Goal: Information Seeking & Learning: Learn about a topic

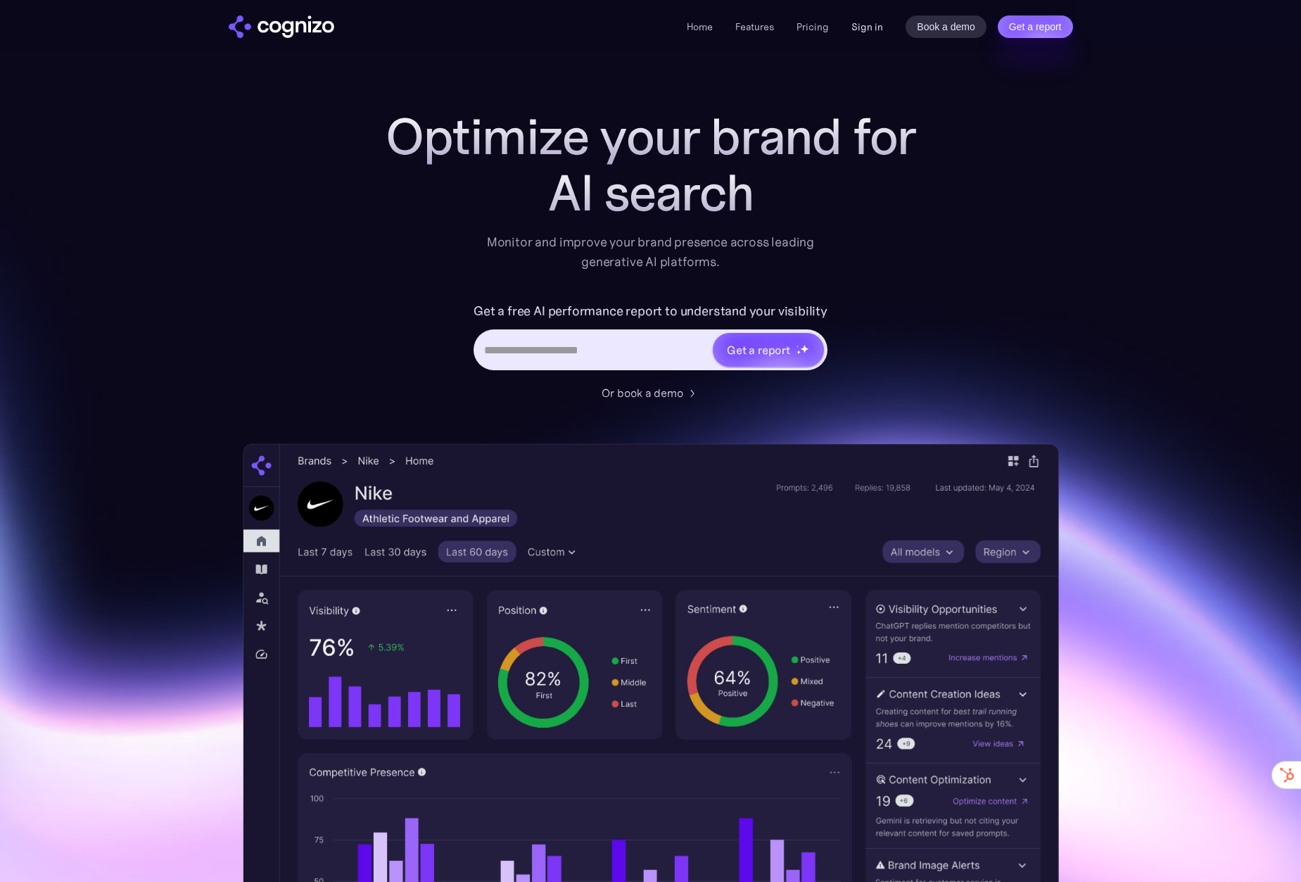
click at [875, 28] on link "Sign in" at bounding box center [868, 26] width 32 height 17
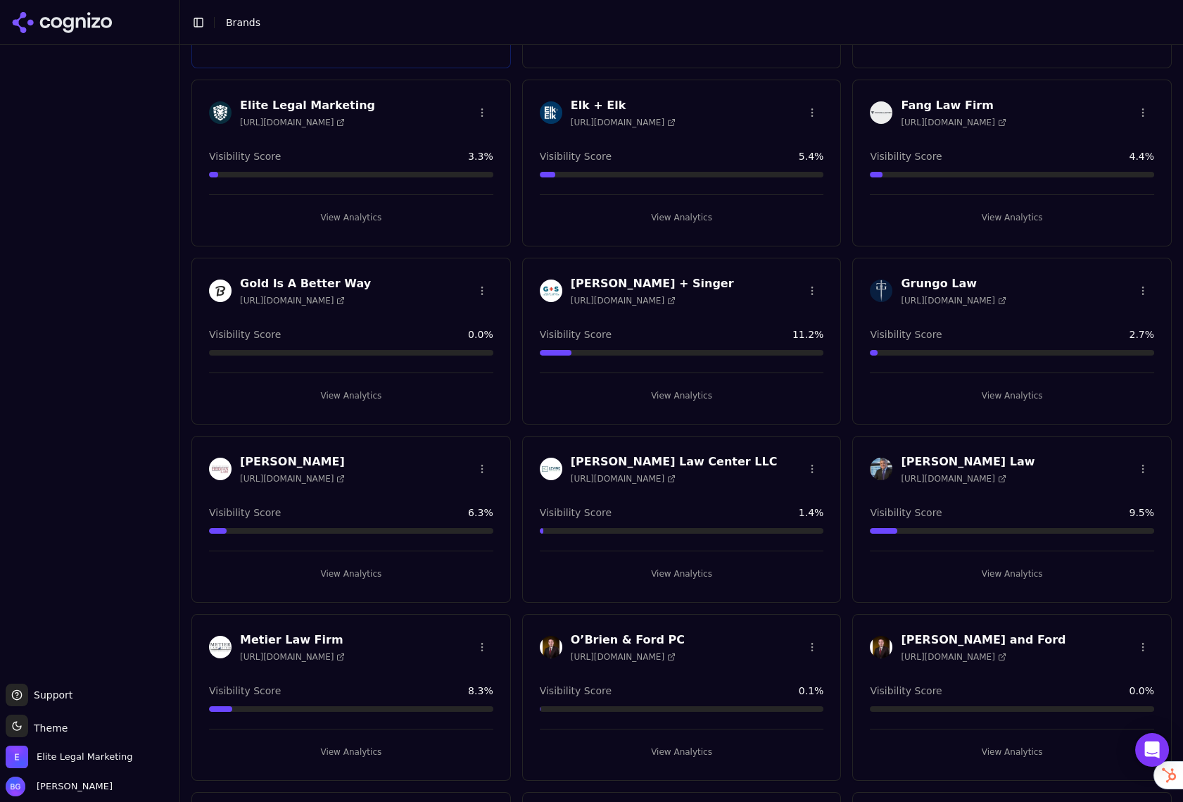
scroll to position [577, 0]
click at [959, 460] on h3 "Malman Law" at bounding box center [968, 460] width 134 height 17
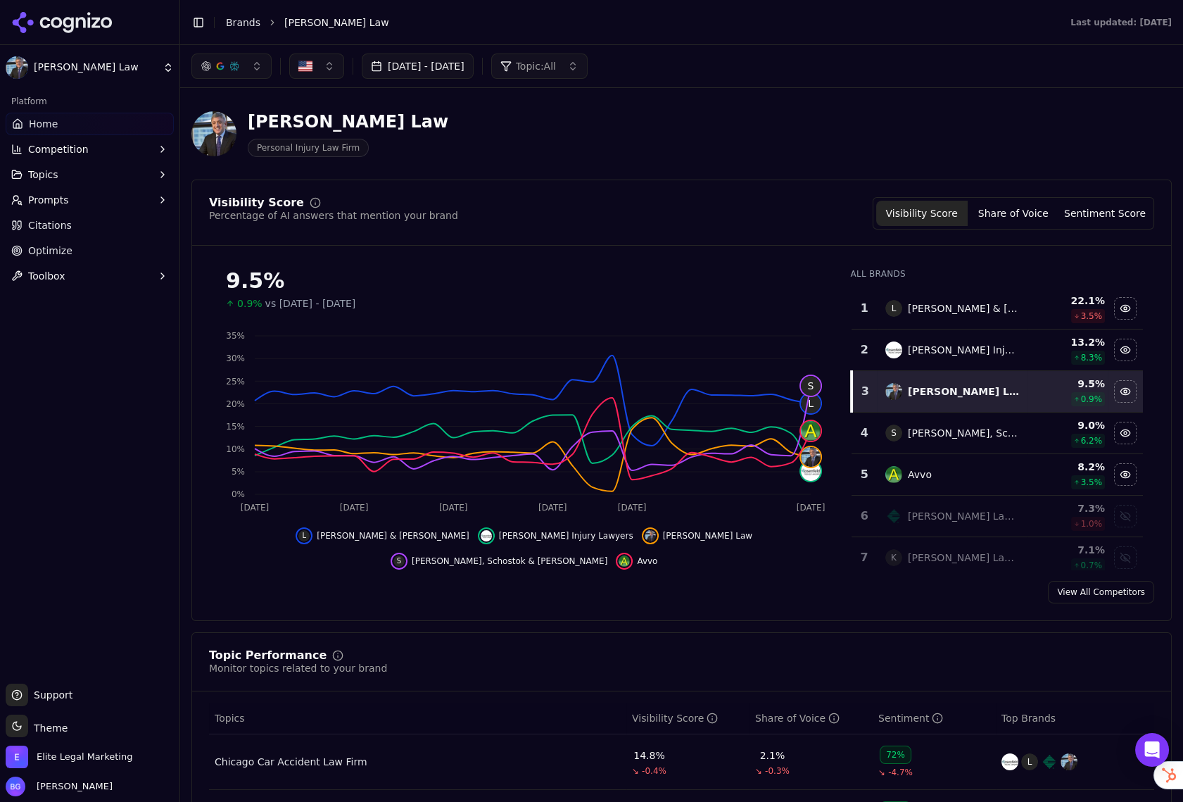
click at [246, 73] on button "button" at bounding box center [231, 65] width 80 height 25
click at [286, 153] on div "Google AI Overviews" at bounding box center [232, 151] width 134 height 37
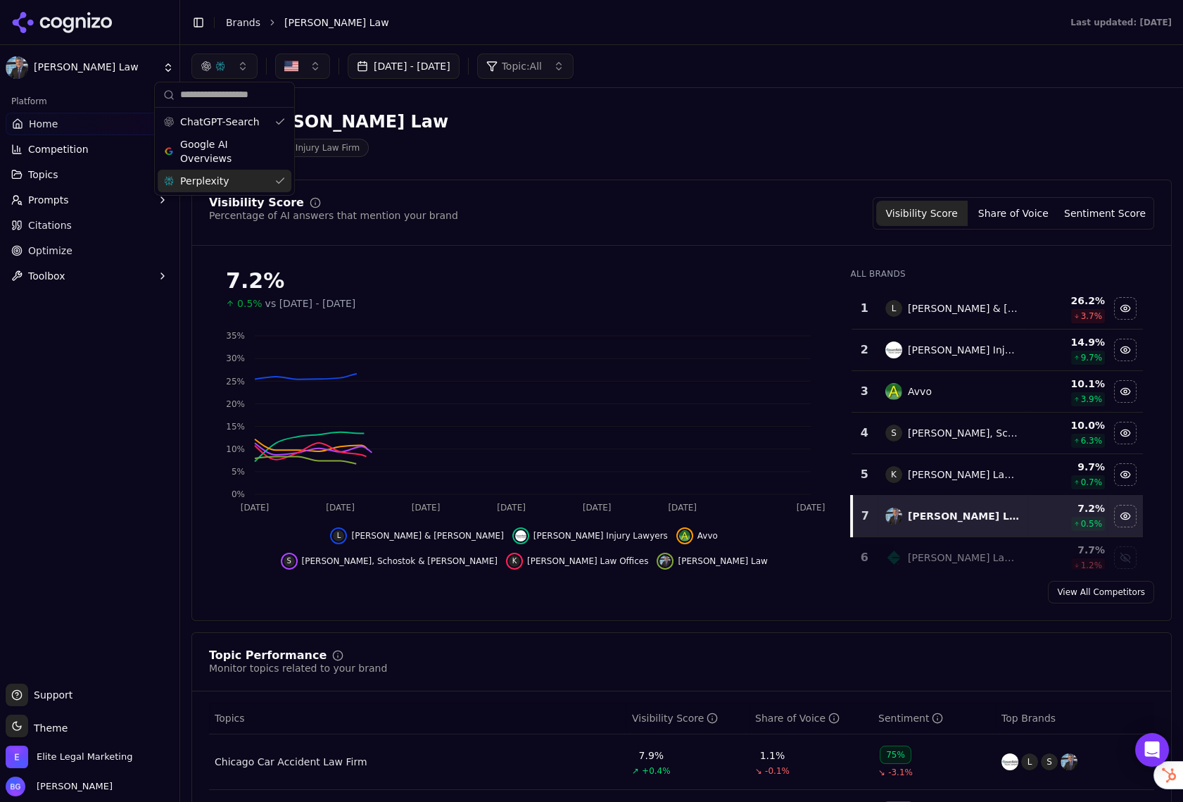
click at [280, 179] on div "Perplexity" at bounding box center [225, 181] width 134 height 23
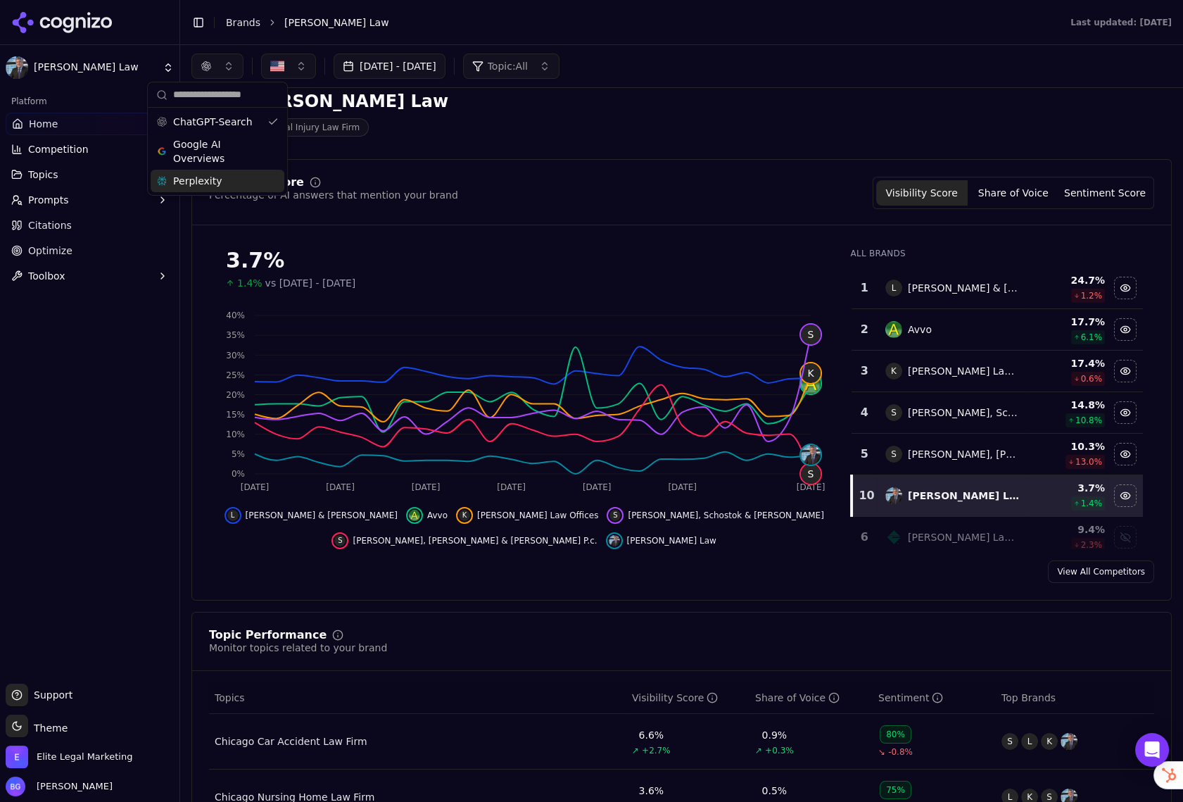
scroll to position [21, 0]
click at [1134, 328] on div "Hide avvo data" at bounding box center [1125, 328] width 21 height 21
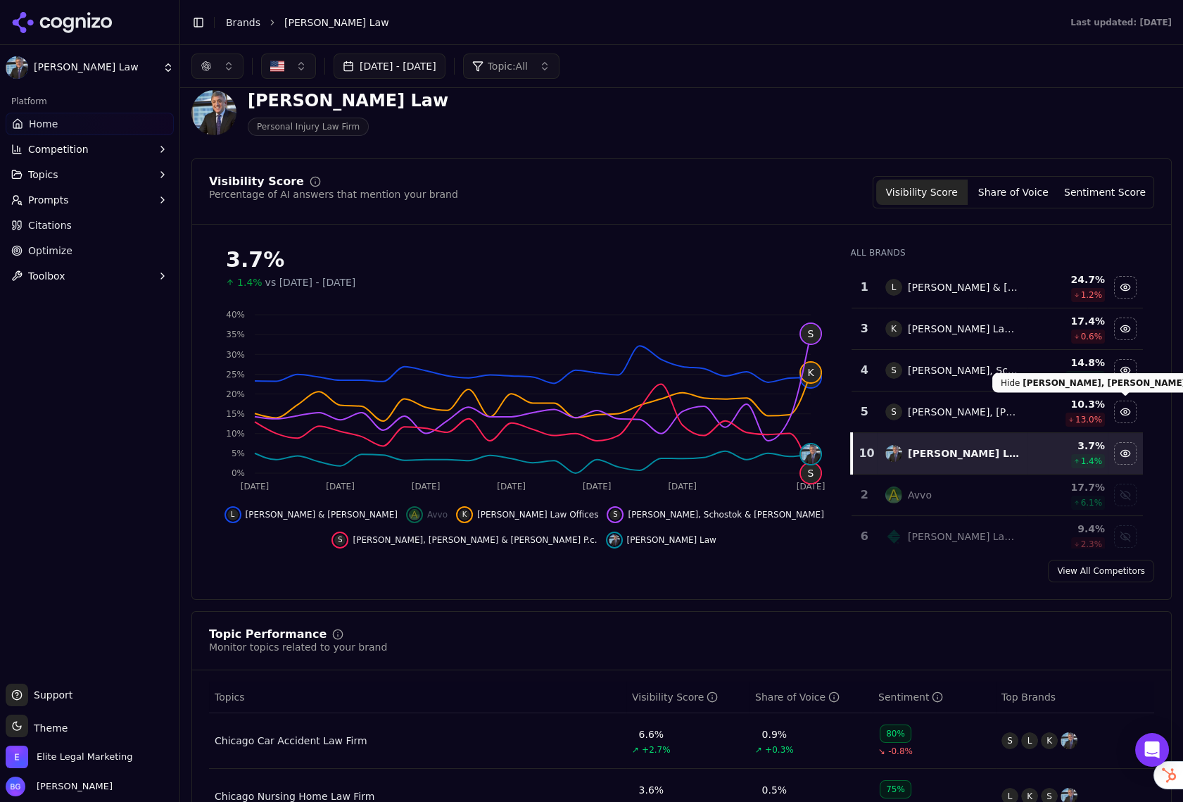
drag, startPoint x: 1128, startPoint y: 416, endPoint x: 1103, endPoint y: 412, distance: 25.0
click at [1128, 416] on div "Hide salvi, schostok & pritchard p.c. data" at bounding box center [1125, 411] width 21 height 21
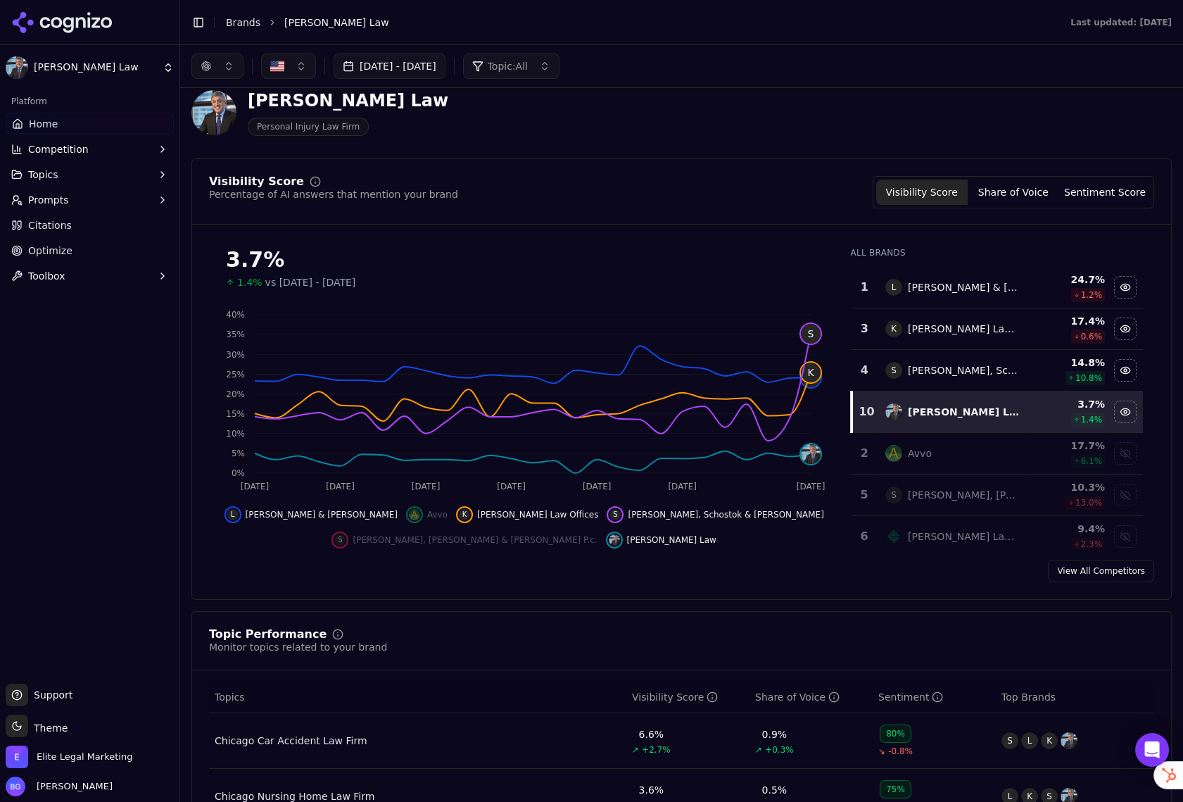
click at [1109, 571] on link "View All Competitors" at bounding box center [1101, 570] width 106 height 23
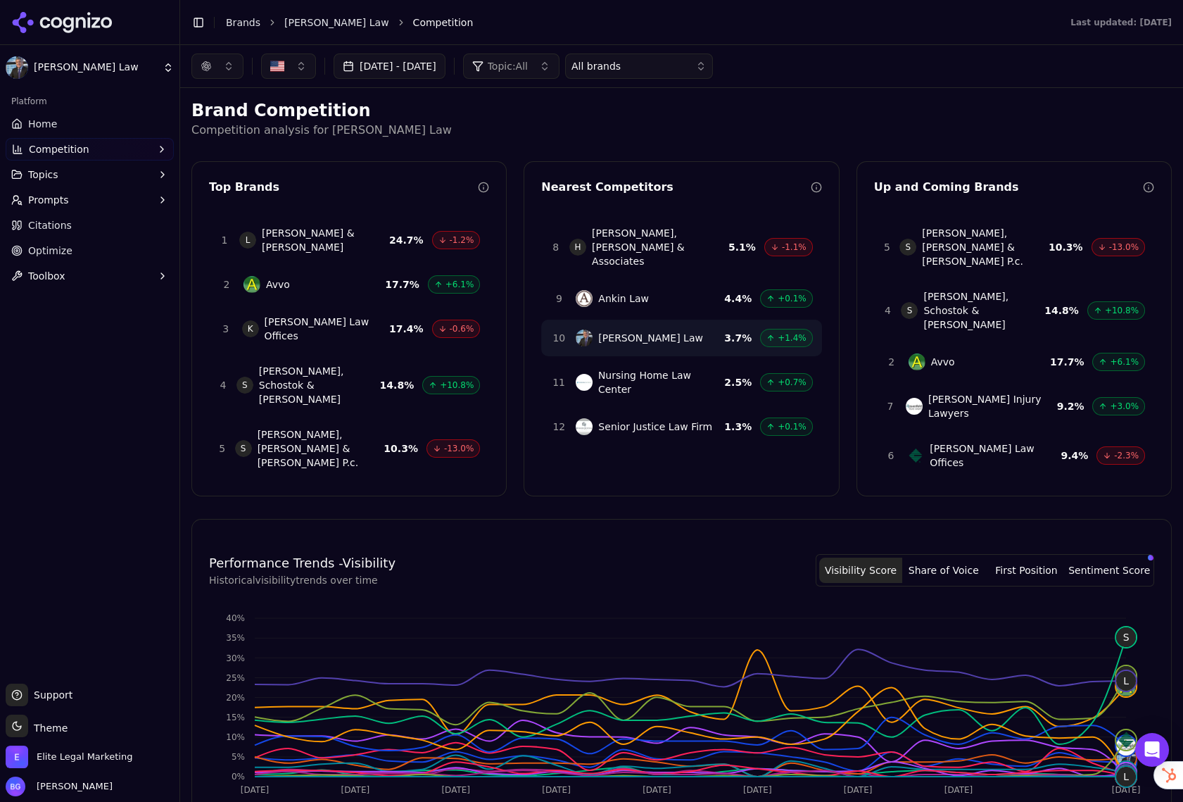
click at [56, 116] on link "Home" at bounding box center [90, 124] width 168 height 23
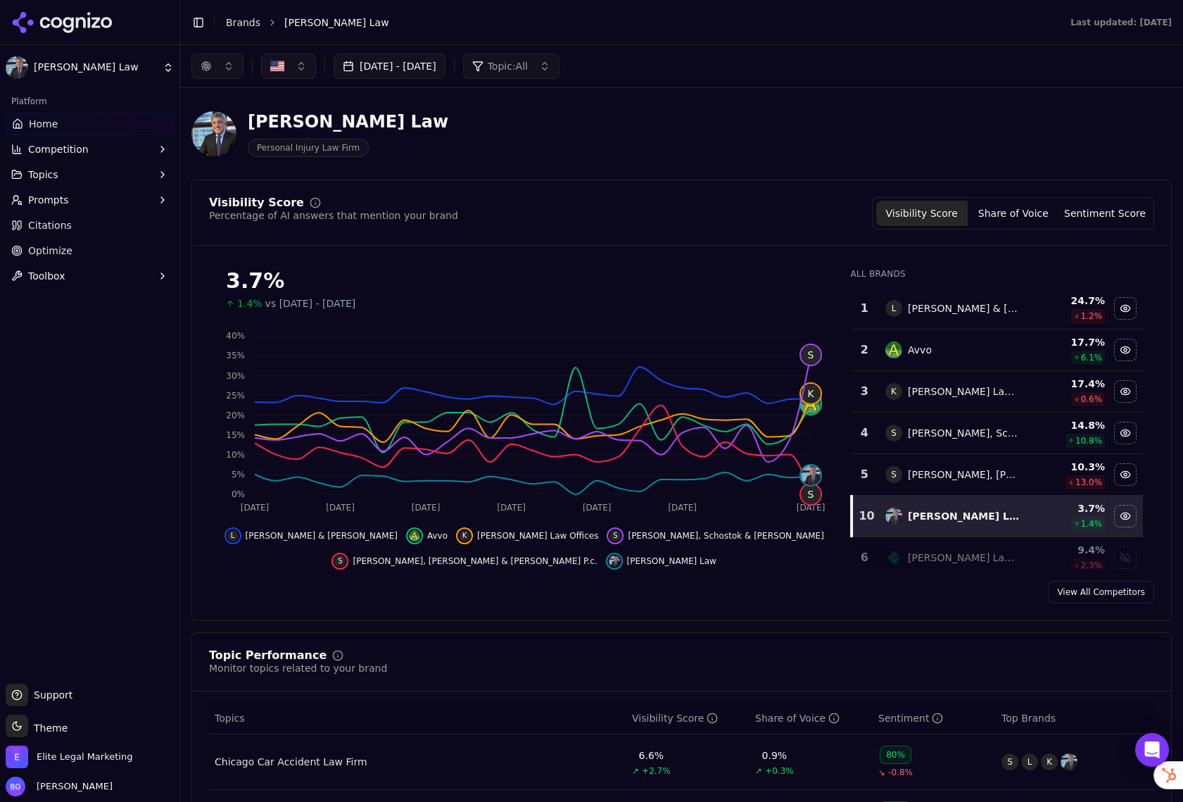
click at [188, 62] on div "Aug 18, 2025 - Sep 17, 2025 Topic: All" at bounding box center [681, 66] width 1003 height 42
click at [205, 63] on div "button" at bounding box center [206, 66] width 11 height 11
drag, startPoint x: 240, startPoint y: 156, endPoint x: 259, endPoint y: 157, distance: 19.1
click at [241, 156] on span "Google AI Overviews" at bounding box center [217, 151] width 89 height 28
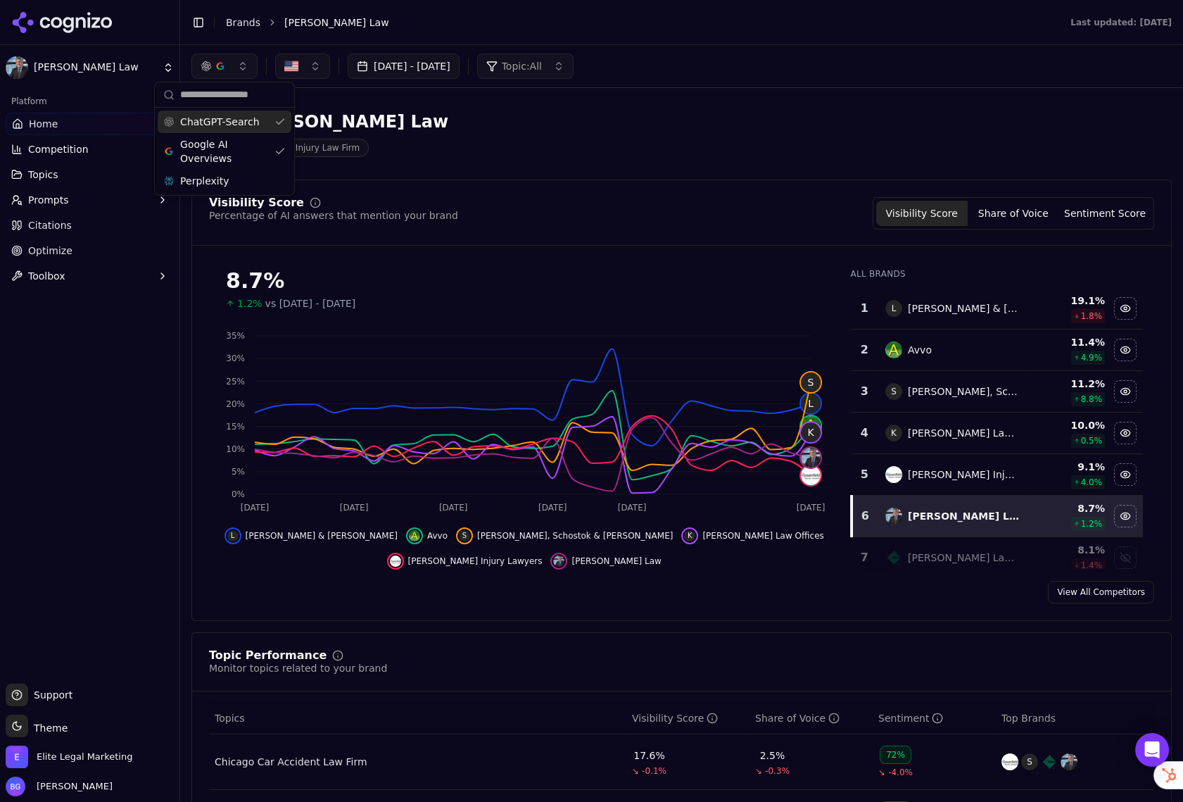
click at [272, 124] on div "ChatGPT-Search" at bounding box center [225, 121] width 134 height 23
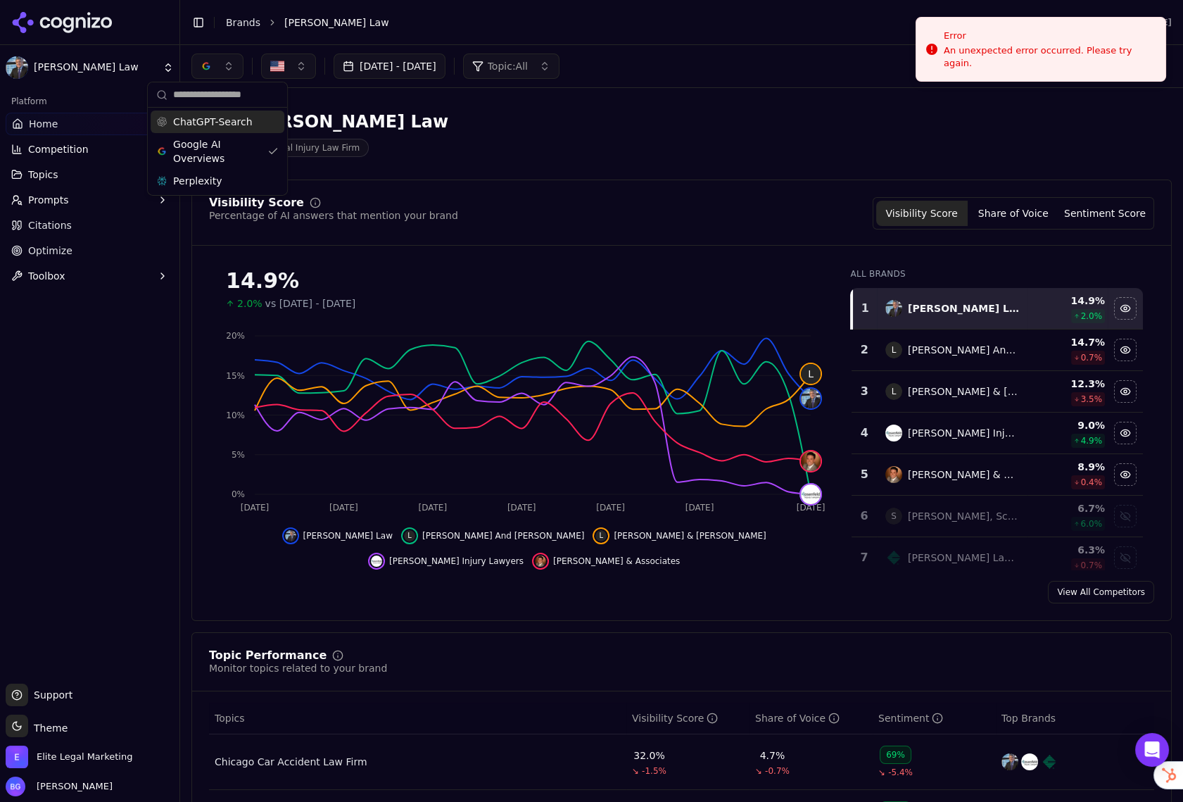
click at [674, 147] on div "Malman Law Personal Injury Law Firm" at bounding box center [506, 133] width 631 height 46
